Goal: Find specific page/section: Find specific page/section

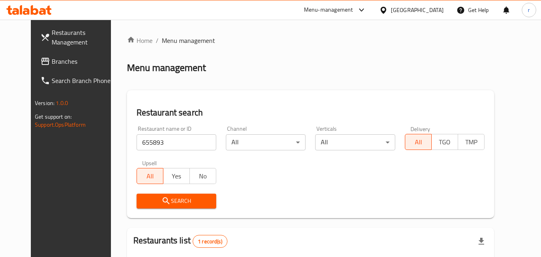
scroll to position [14, 0]
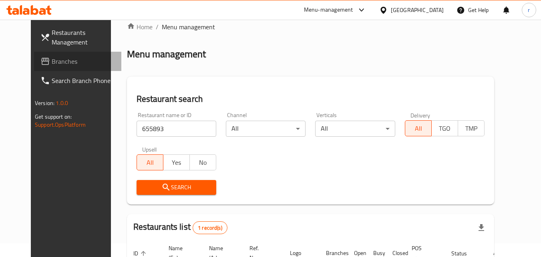
click at [52, 58] on span "Branches" at bounding box center [83, 61] width 63 height 10
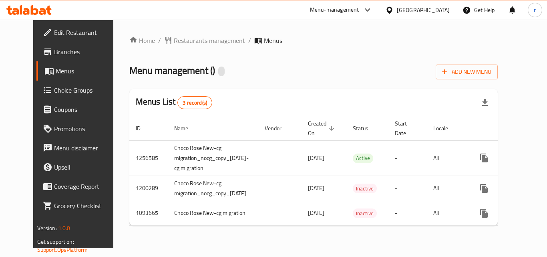
click at [171, 31] on div "Home / Restaurants management / Menus Menu management ( ) Add New Menu Menus Li…" at bounding box center [313, 134] width 401 height 228
click at [177, 42] on span "Restaurants management" at bounding box center [209, 41] width 71 height 10
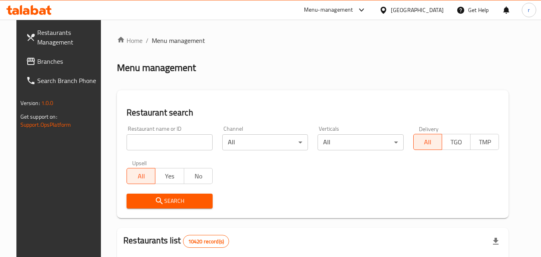
click at [154, 141] on input "search" at bounding box center [170, 142] width 86 height 16
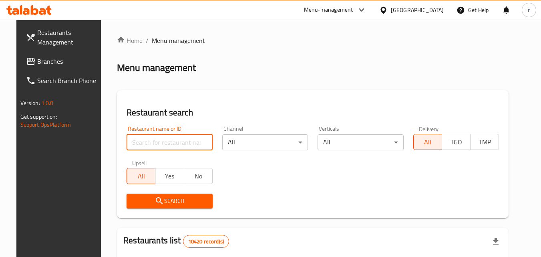
paste input "40480"
type input "40480"
click at [37, 64] on span "Branches" at bounding box center [68, 61] width 63 height 10
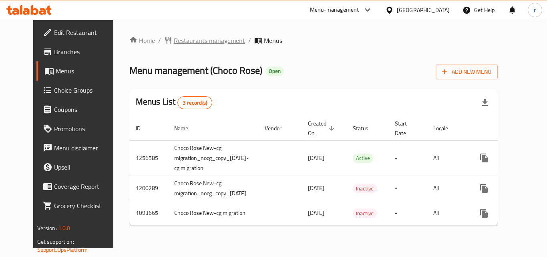
click at [187, 41] on span "Restaurants management" at bounding box center [209, 41] width 71 height 10
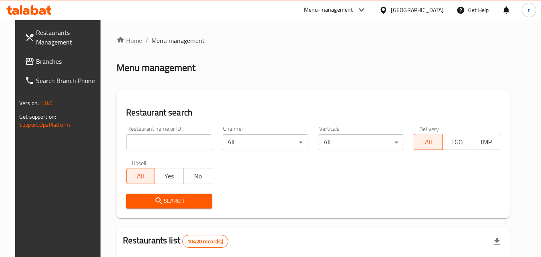
click at [173, 145] on input "search" at bounding box center [169, 142] width 87 height 16
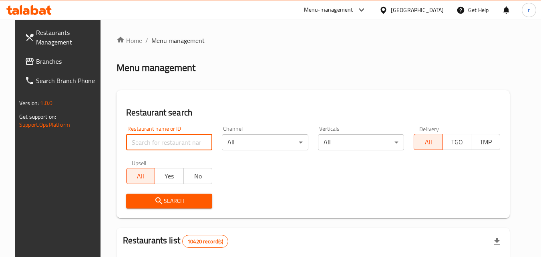
paste input "21105"
type input "21105"
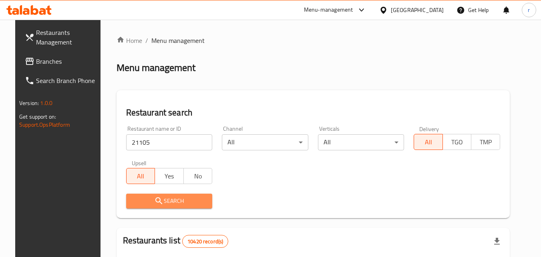
click at [174, 203] on span "Search" at bounding box center [170, 201] width 74 height 10
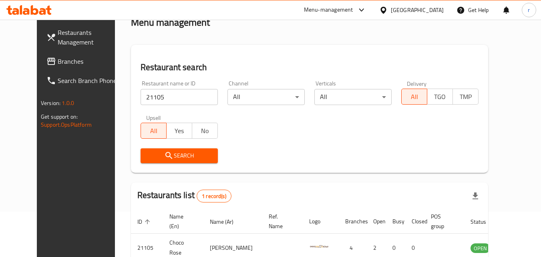
scroll to position [80, 0]
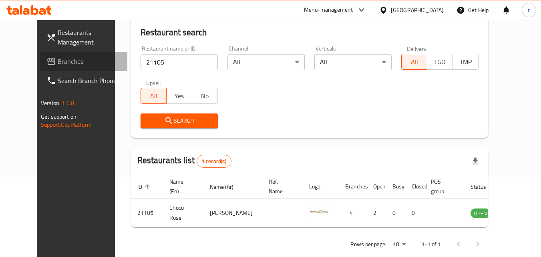
click at [57, 56] on link "Branches" at bounding box center [83, 61] width 87 height 19
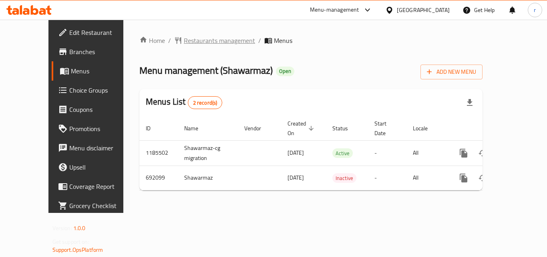
click at [184, 36] on span "Restaurants management" at bounding box center [219, 41] width 71 height 10
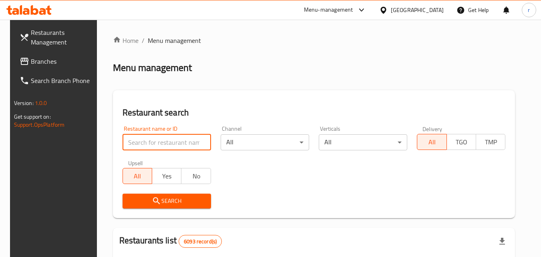
click at [155, 145] on input "search" at bounding box center [167, 142] width 89 height 16
paste input "643402"
type input "643402"
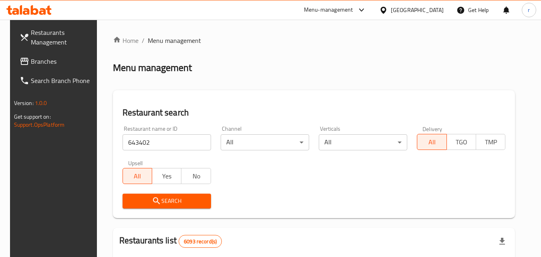
click at [161, 195] on button "Search" at bounding box center [167, 200] width 89 height 15
